Goal: Complete application form

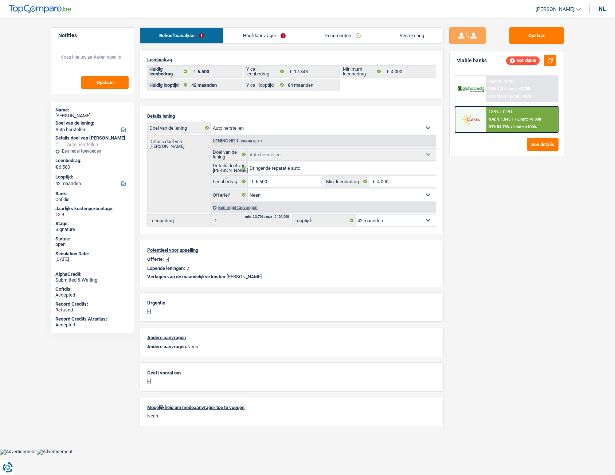
select select "carRepair"
select select "42"
select select "84"
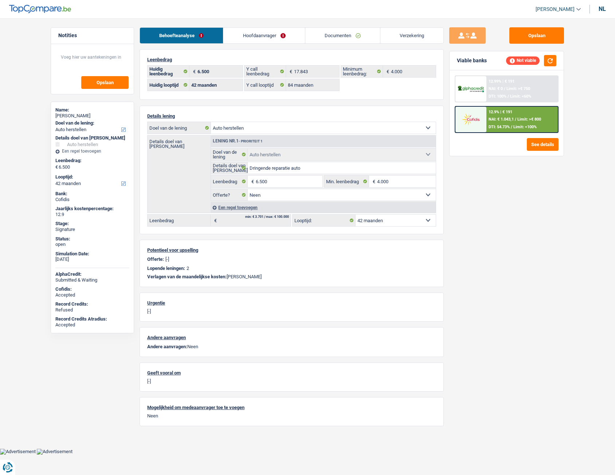
select select "carRepair"
select select "false"
select select "42"
click at [342, 36] on link "Documenten" at bounding box center [342, 36] width 75 height 16
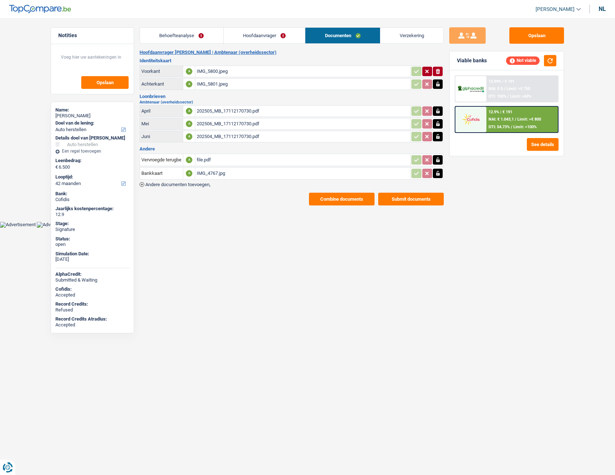
click at [196, 187] on div "Hoofdaanvrager Kurt Vervloet | Ambtenaar (overheidssector) Identiteitskaart Voo…" at bounding box center [292, 128] width 304 height 156
click at [189, 185] on span "Andere documenten toevoegen," at bounding box center [177, 184] width 65 height 5
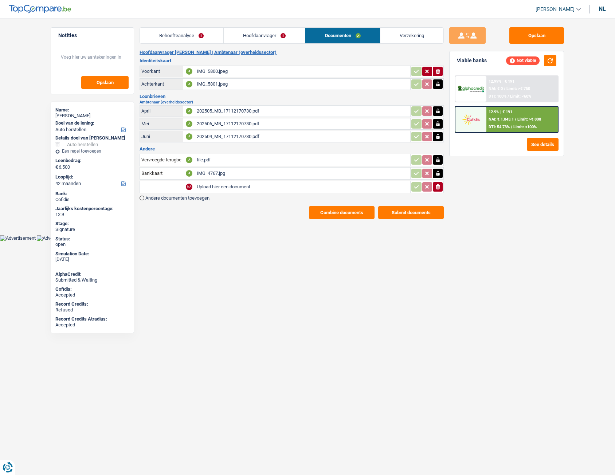
click at [224, 188] on input "Upload hier een document" at bounding box center [303, 186] width 212 height 11
type input "C:\fakepath\PXL_20250814_101658613.jpeg"
click at [161, 186] on input "text" at bounding box center [161, 187] width 40 height 12
type input "e"
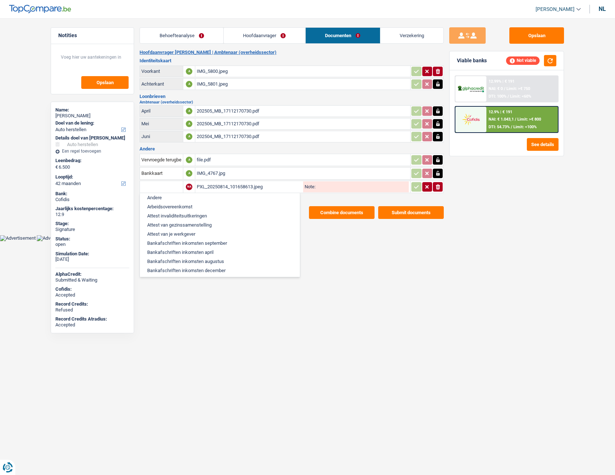
scroll to position [73, 0]
click at [411, 241] on html "U hebt controle over uw gegevens Onze zakelijke partners en wij gebruiken techn…" at bounding box center [307, 120] width 615 height 241
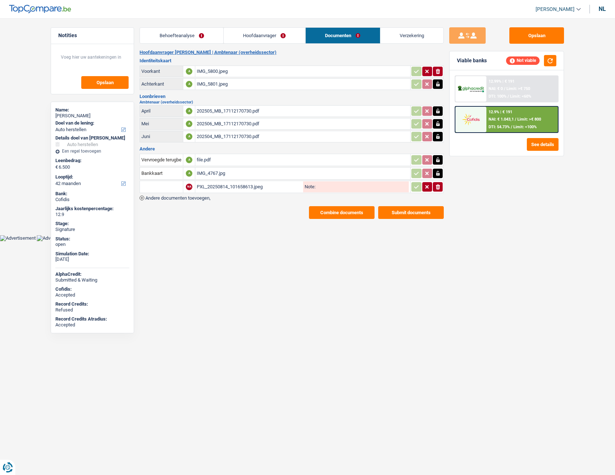
click at [601, 3] on header "Isabel Lopes Uitloggen nl" at bounding box center [307, 9] width 615 height 19
click at [599, 9] on div "nl" at bounding box center [602, 8] width 7 height 7
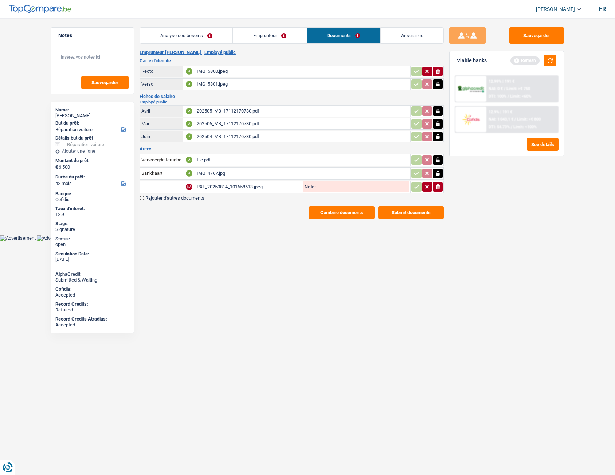
click at [164, 189] on input "text" at bounding box center [161, 187] width 40 height 12
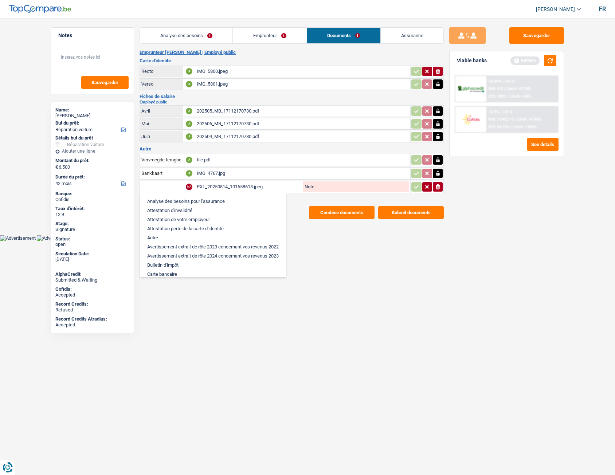
click at [152, 184] on input "text" at bounding box center [161, 187] width 40 height 12
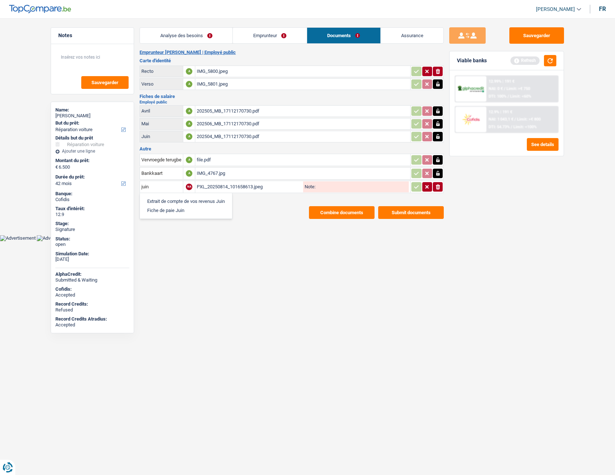
click at [156, 205] on li "Extrait de compte de vos revenus Juin" at bounding box center [186, 201] width 85 height 9
type input "Extrait de compte de vos revenus Juin"
click at [194, 200] on span "Rajouter d'autres documents" at bounding box center [174, 198] width 59 height 5
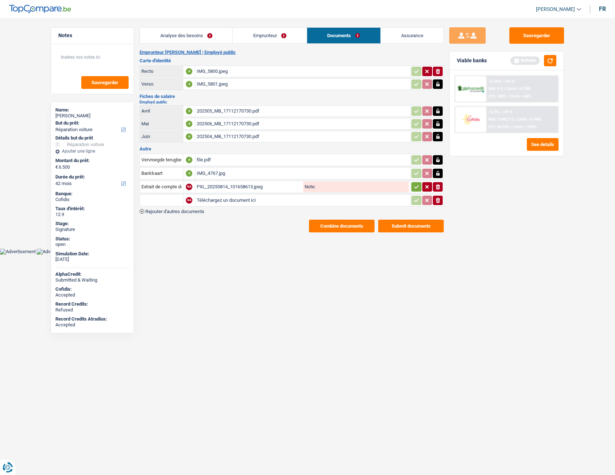
click at [212, 204] on input "Téléchargez un document ici" at bounding box center [303, 200] width 212 height 11
type input "C:\fakepath\PXL_20250814_101648389.jpeg"
click at [162, 198] on input "text" at bounding box center [161, 201] width 40 height 12
click at [164, 217] on li "Extrait de compte de vos revenus Juin" at bounding box center [186, 214] width 85 height 9
type input "Extrait de compte de vos revenus Juin"
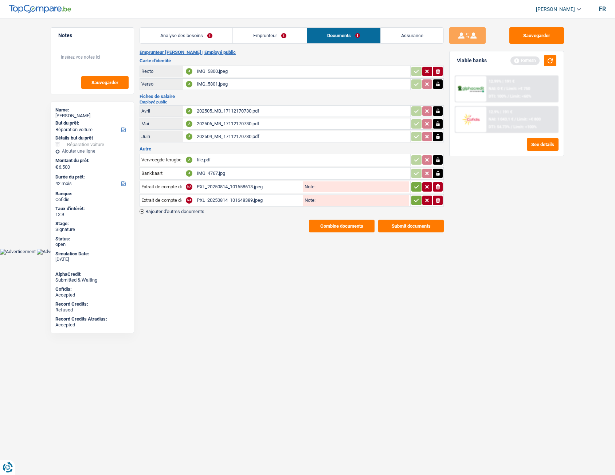
click at [415, 192] on td "ionicons-v5-e" at bounding box center [427, 187] width 34 height 12
click at [413, 188] on icon "button" at bounding box center [416, 186] width 6 height 7
click at [412, 203] on button "button" at bounding box center [416, 200] width 10 height 9
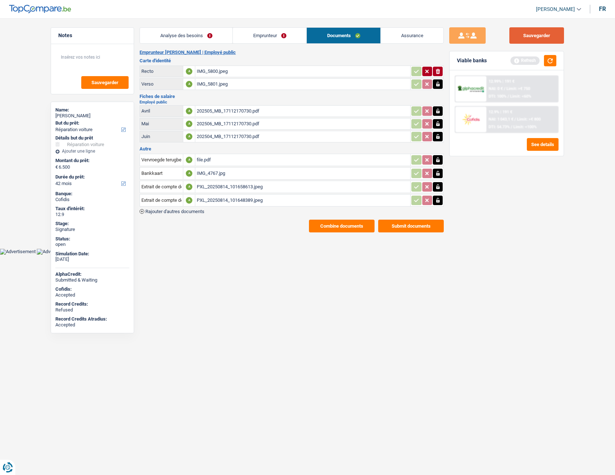
click at [518, 37] on button "Sauvegarder" at bounding box center [536, 35] width 55 height 16
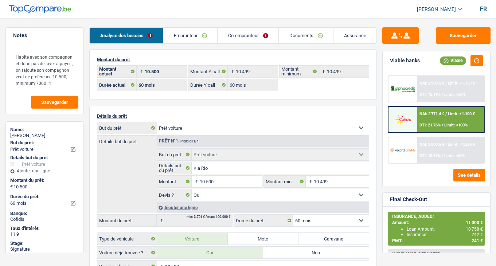
select select "car"
select select "60"
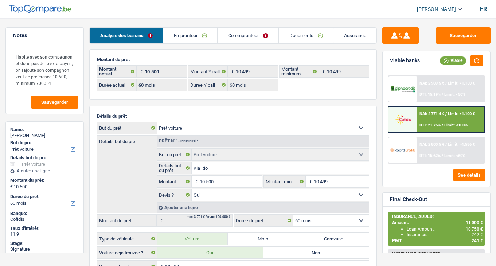
select select "car"
select select "yes"
select select "60"
select select "applicant"
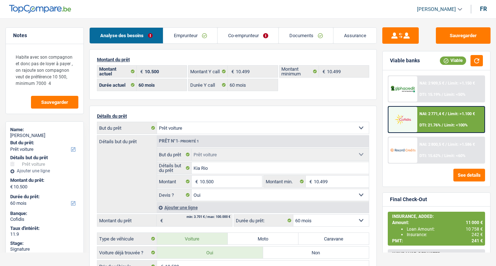
select select "coApplicant"
click at [318, 38] on link "Documents" at bounding box center [306, 36] width 54 height 16
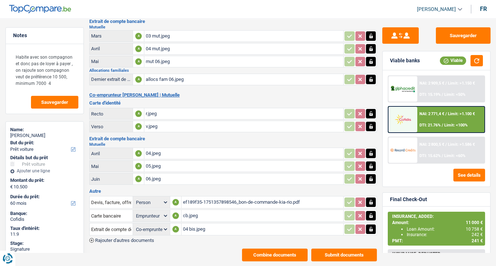
scroll to position [86, 0]
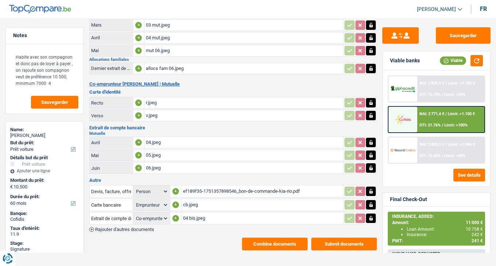
click at [204, 188] on div "ef189f35-1751357898546_bon-de-commande-kia-rio.pdf" at bounding box center [262, 191] width 159 height 11
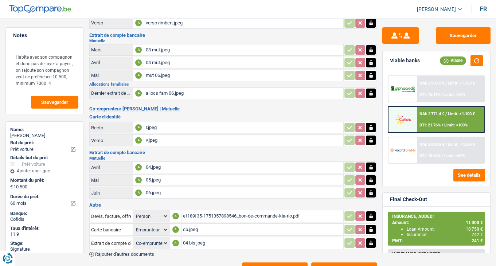
scroll to position [73, 0]
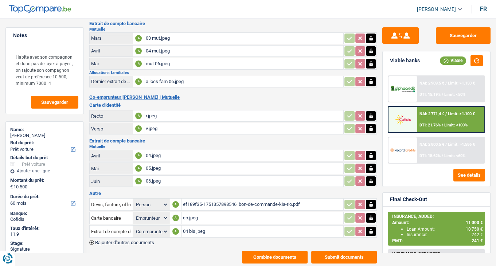
click at [198, 199] on div "ef189f35-1751357898546_bon-de-commande-kia-rio.pdf" at bounding box center [262, 204] width 159 height 11
click at [191, 213] on div "cb.jpeg" at bounding box center [262, 217] width 159 height 11
click at [193, 226] on div "04 bis.jpeg" at bounding box center [262, 231] width 159 height 11
click at [195, 214] on div "cb.jpeg" at bounding box center [262, 217] width 159 height 11
click at [196, 201] on div "ef189f35-1751357898546_bon-de-commande-kia-rio.pdf" at bounding box center [262, 204] width 159 height 11
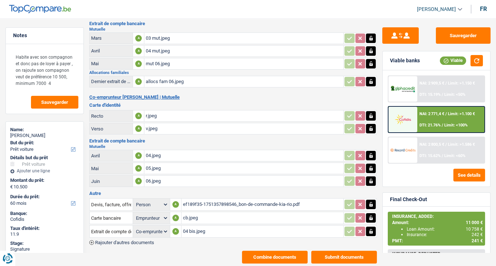
click at [192, 227] on div "04 bis.jpeg" at bounding box center [262, 231] width 159 height 11
click at [149, 150] on div "04.jpeg" at bounding box center [244, 155] width 196 height 11
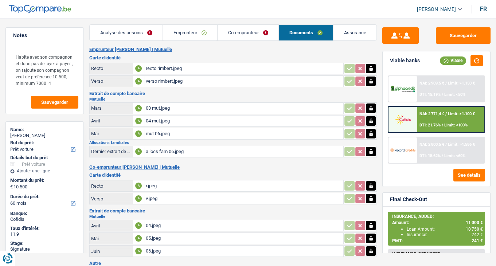
scroll to position [0, 0]
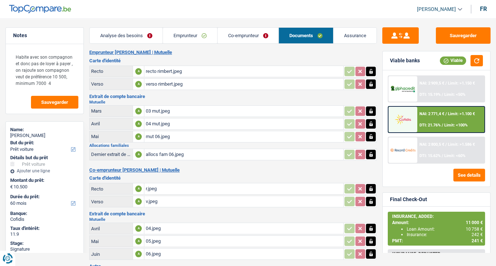
click at [161, 132] on div "mut 06.jpeg" at bounding box center [244, 136] width 196 height 11
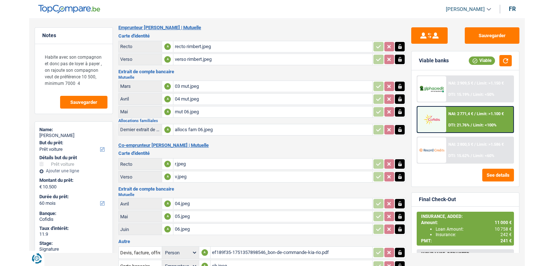
scroll to position [36, 0]
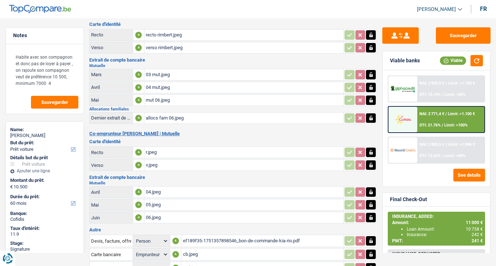
click at [152, 212] on div "06.jpeg" at bounding box center [244, 217] width 196 height 11
click at [152, 102] on div "mut 06.jpeg" at bounding box center [244, 100] width 196 height 11
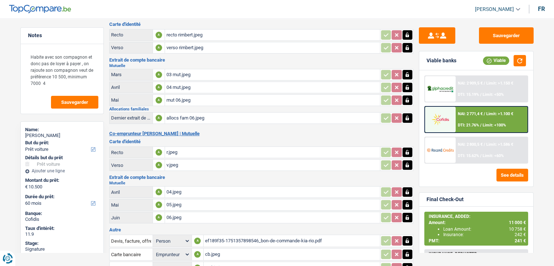
click at [195, 98] on div "mut 06.jpeg" at bounding box center [272, 100] width 212 height 11
click at [174, 216] on div "06.jpeg" at bounding box center [272, 217] width 212 height 11
click at [178, 212] on div "06.jpeg" at bounding box center [272, 217] width 212 height 11
click at [181, 97] on div "mut 06.jpeg" at bounding box center [272, 100] width 212 height 11
click at [186, 32] on div "recto rimbert.jpeg" at bounding box center [272, 35] width 212 height 11
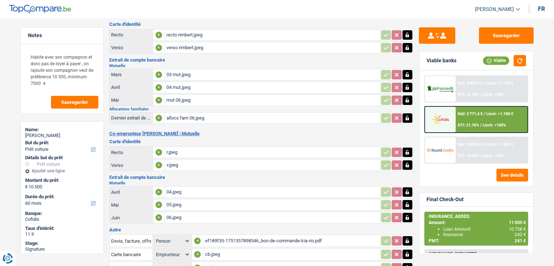
click at [172, 148] on div "r.jpeg" at bounding box center [272, 152] width 212 height 11
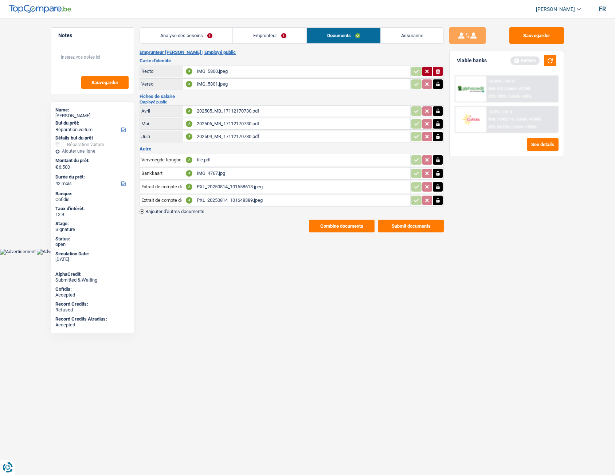
select select "carRepair"
select select "42"
drag, startPoint x: 0, startPoint y: 0, endPoint x: 387, endPoint y: 1, distance: 386.9
click at [534, 35] on button "Sauvegarder" at bounding box center [536, 35] width 55 height 16
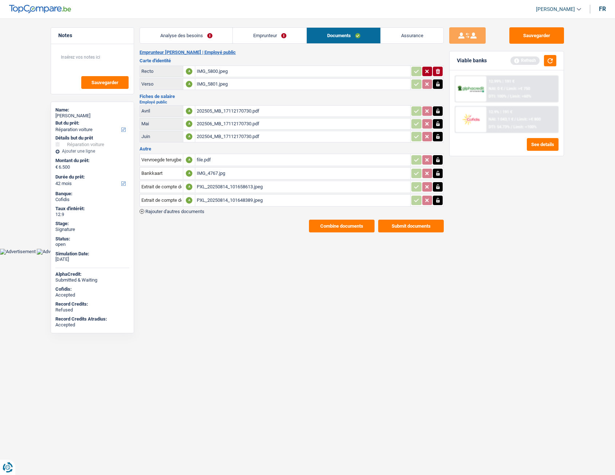
click at [247, 188] on div "PXL_20250814_101658613.jpeg" at bounding box center [303, 186] width 212 height 11
click at [340, 228] on button "Combine documents" at bounding box center [342, 226] width 66 height 13
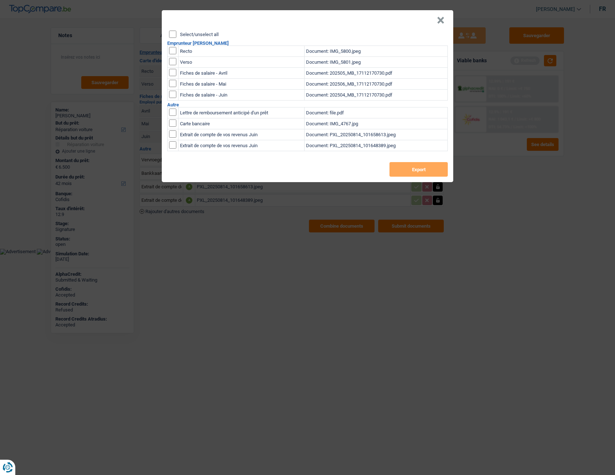
click at [170, 36] on input "Select/unselect all" at bounding box center [172, 34] width 7 height 7
checkbox input "true"
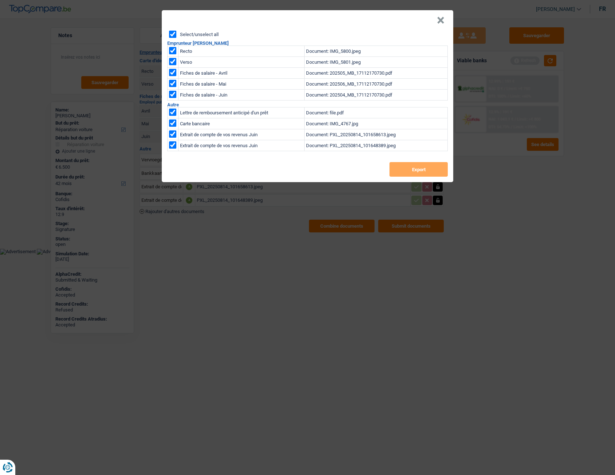
checkbox input "true"
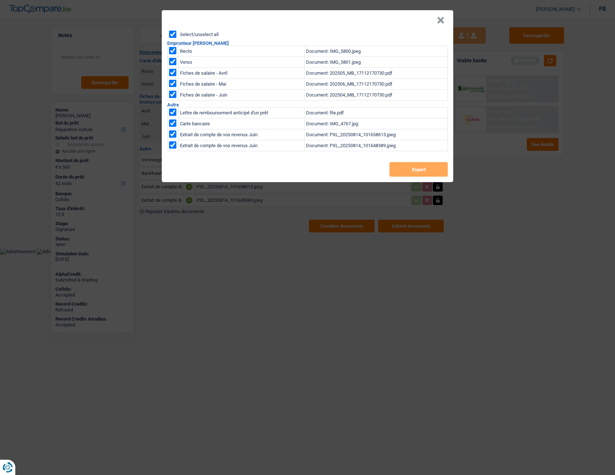
checkbox input "true"
drag, startPoint x: 398, startPoint y: 169, endPoint x: 395, endPoint y: 162, distance: 7.7
click at [398, 169] on button "Export" at bounding box center [418, 169] width 58 height 15
